Goal: Find specific page/section

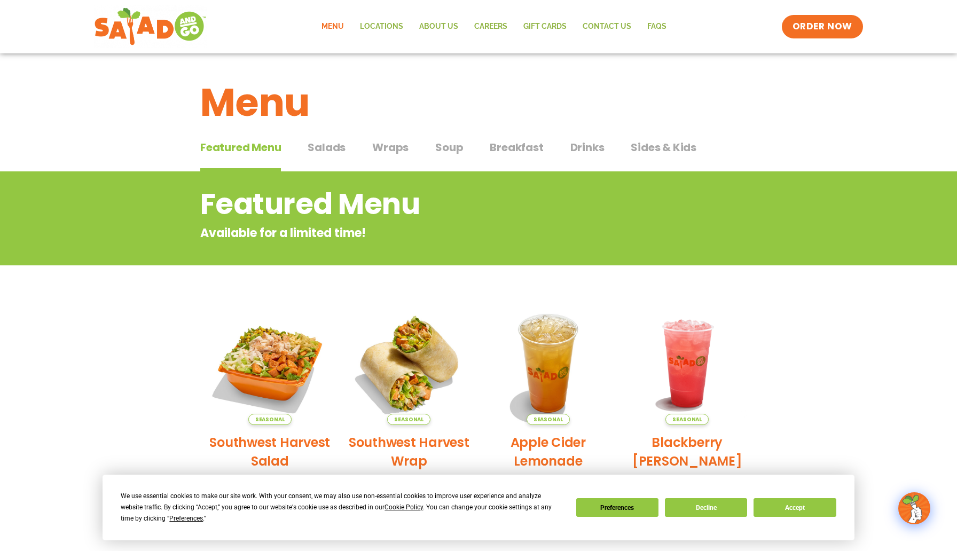
click at [325, 146] on span "Salads" at bounding box center [327, 147] width 38 height 16
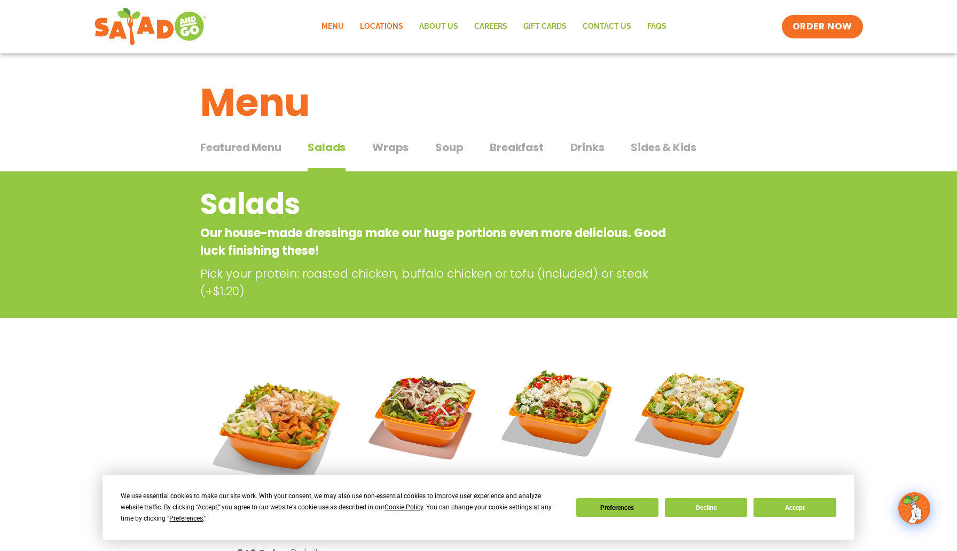
click at [396, 27] on link "Locations" at bounding box center [381, 26] width 59 height 25
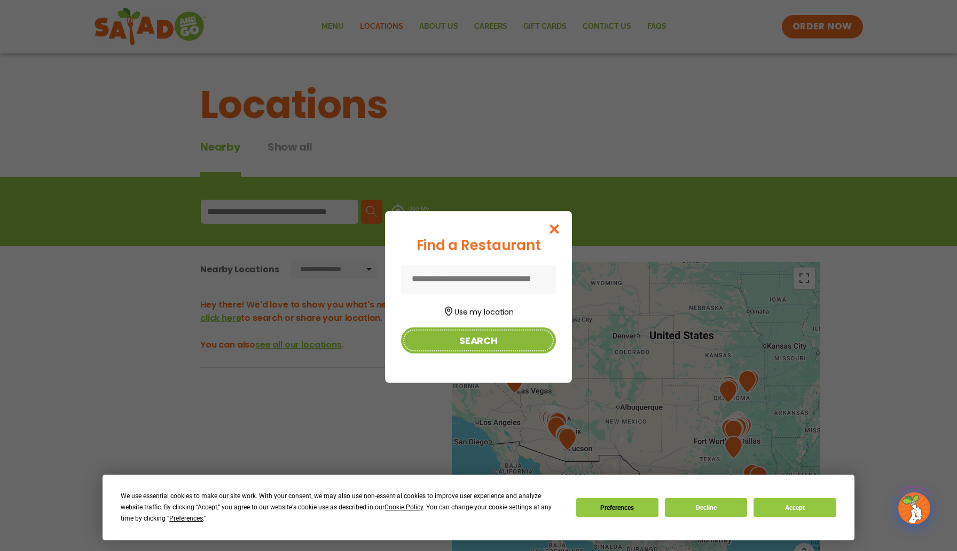
click at [516, 348] on button "Search" at bounding box center [478, 340] width 155 height 26
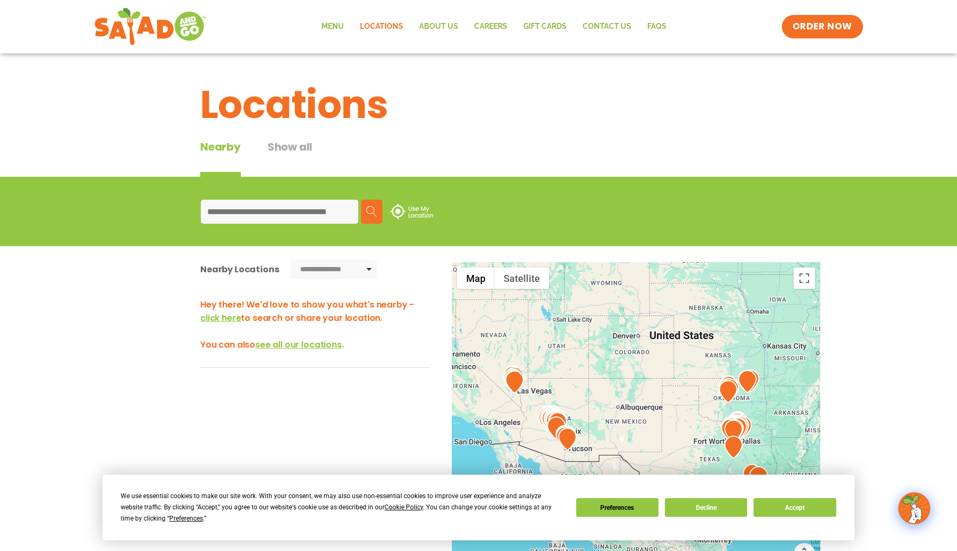
click at [283, 225] on div "Search Use My Location" at bounding box center [478, 211] width 582 height 41
click at [287, 216] on input at bounding box center [280, 212] width 158 height 24
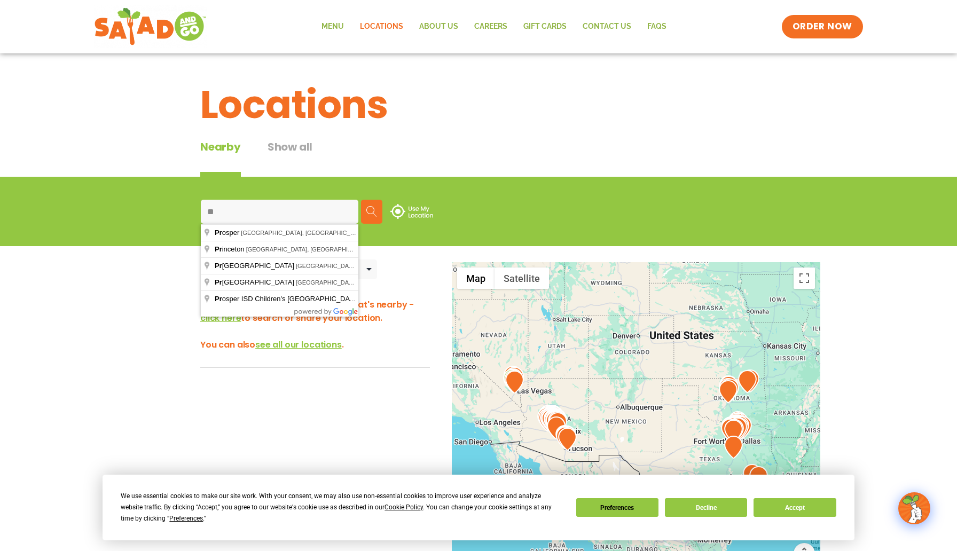
type input "**********"
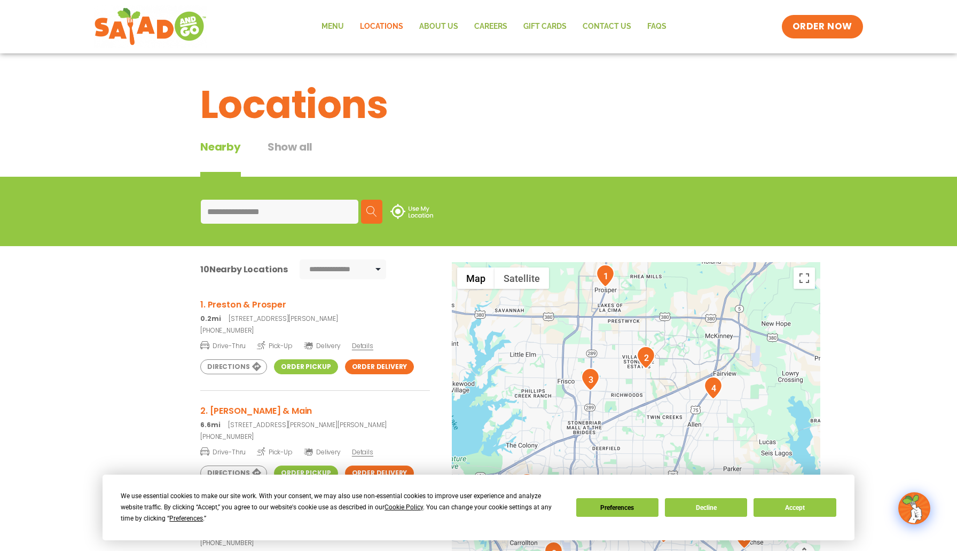
click at [311, 367] on link "Order Pickup" at bounding box center [306, 366] width 64 height 15
